Goal: Find specific page/section

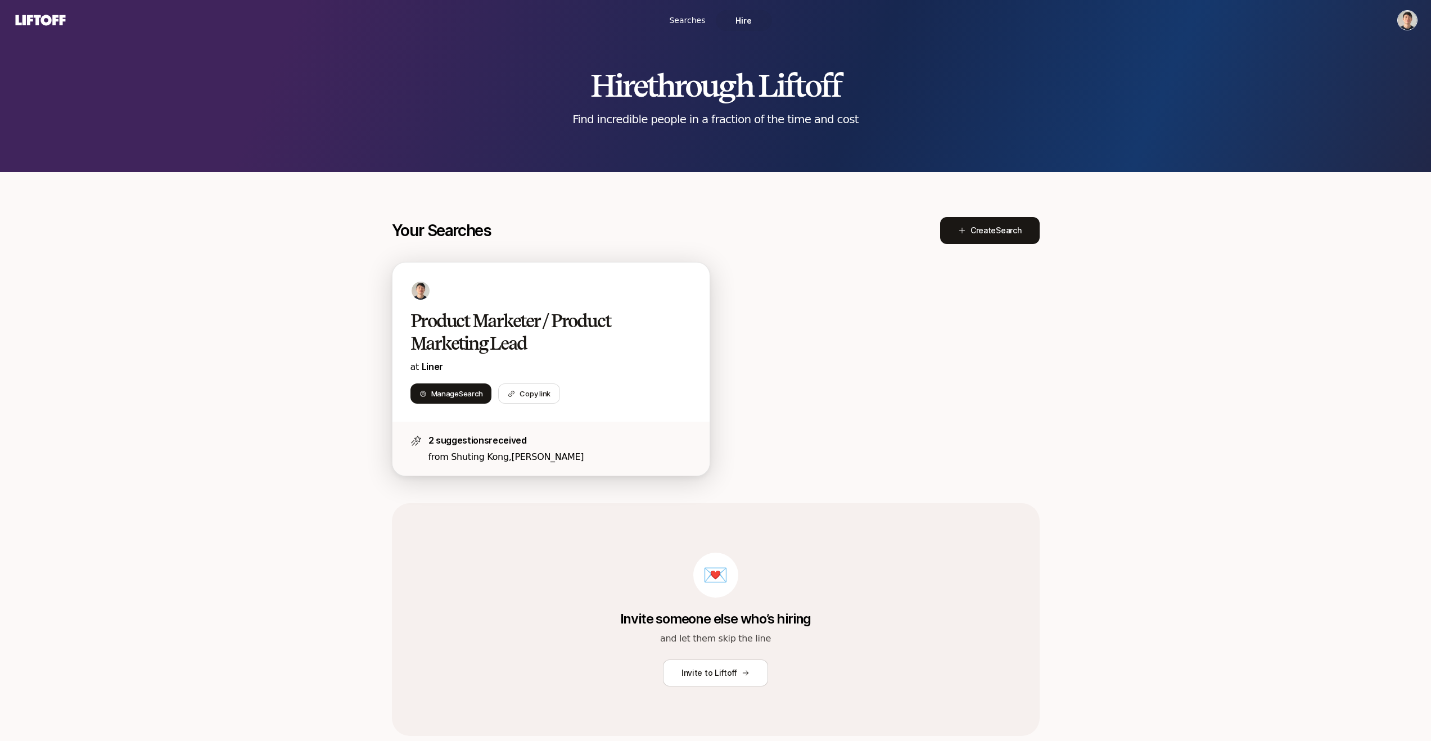
scroll to position [39, 0]
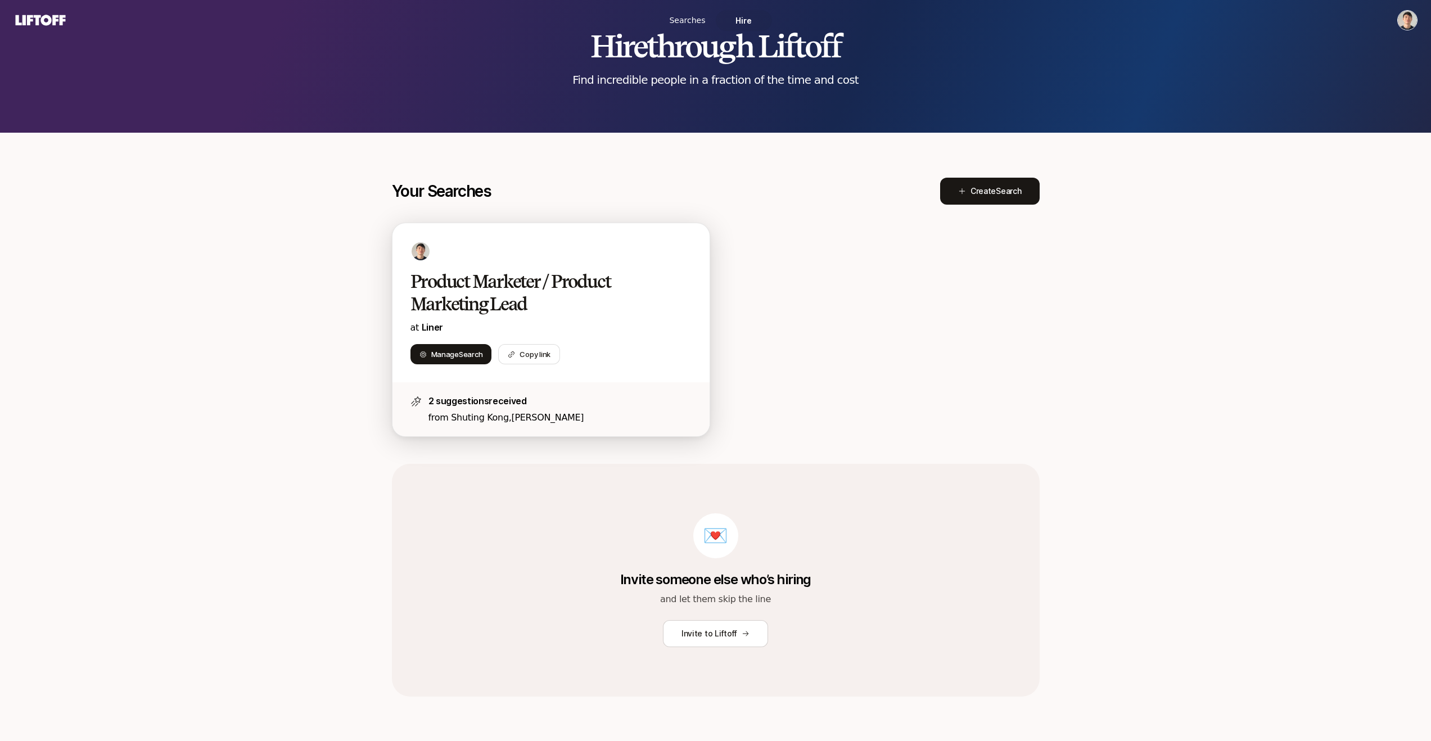
click at [485, 392] on div "2 suggestions received from Shuting Kong , Nuné Zadoyan" at bounding box center [550, 409] width 317 height 54
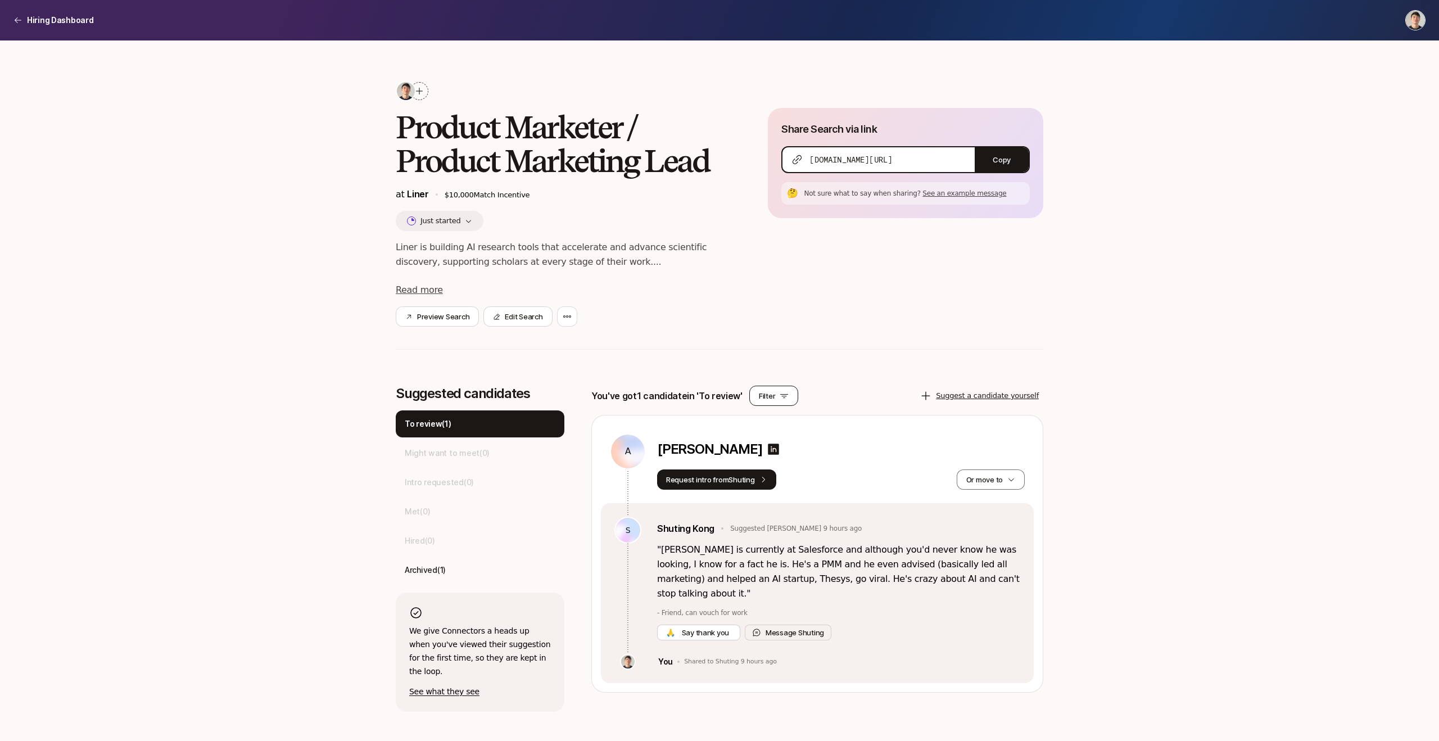
click at [776, 399] on button "Filter" at bounding box center [773, 396] width 49 height 20
click at [674, 336] on div "Product Marketer / Product Marketing Lead at Liner $10,000 Match Incentive Just…" at bounding box center [720, 226] width 648 height 291
click at [53, 17] on p "Hiring Dashboard" at bounding box center [60, 19] width 67 height 13
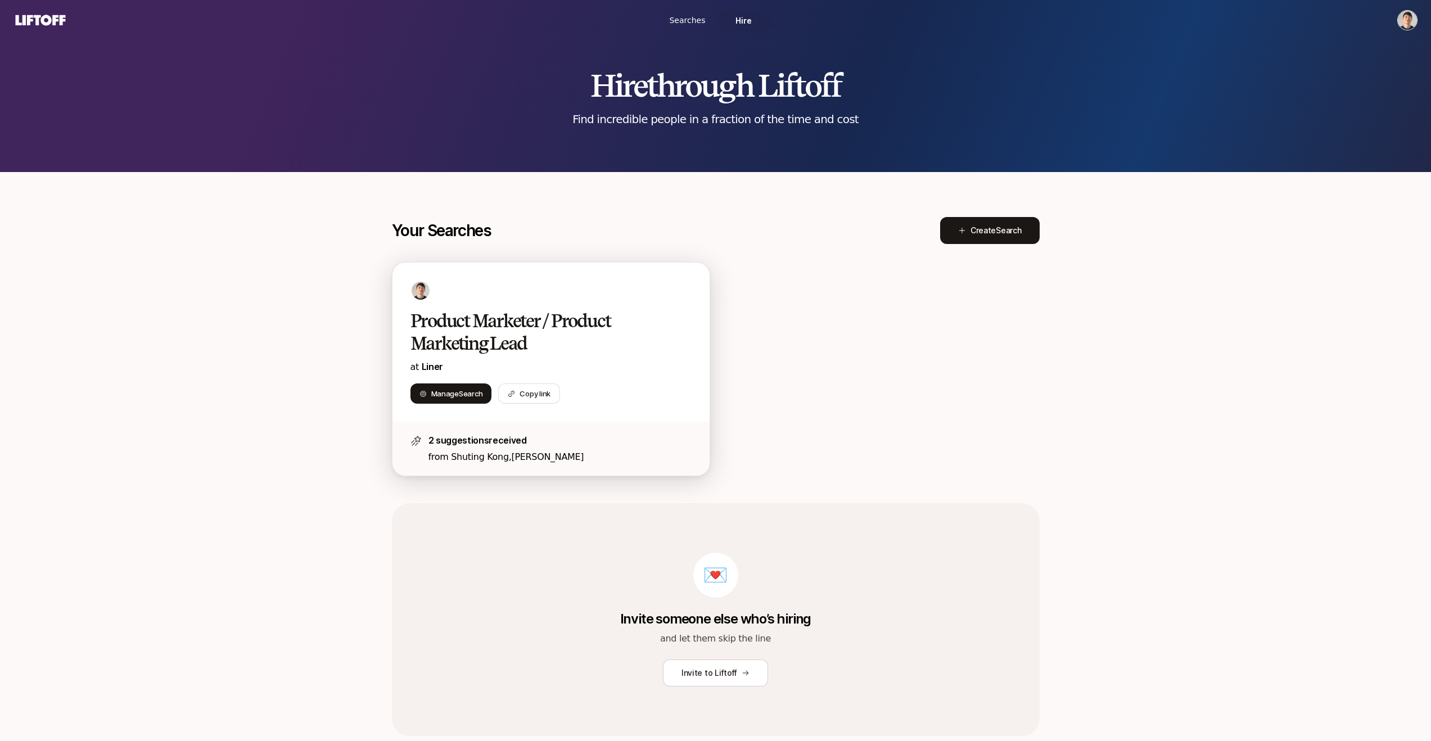
scroll to position [28, 0]
